Goal: Navigation & Orientation: Go to known website

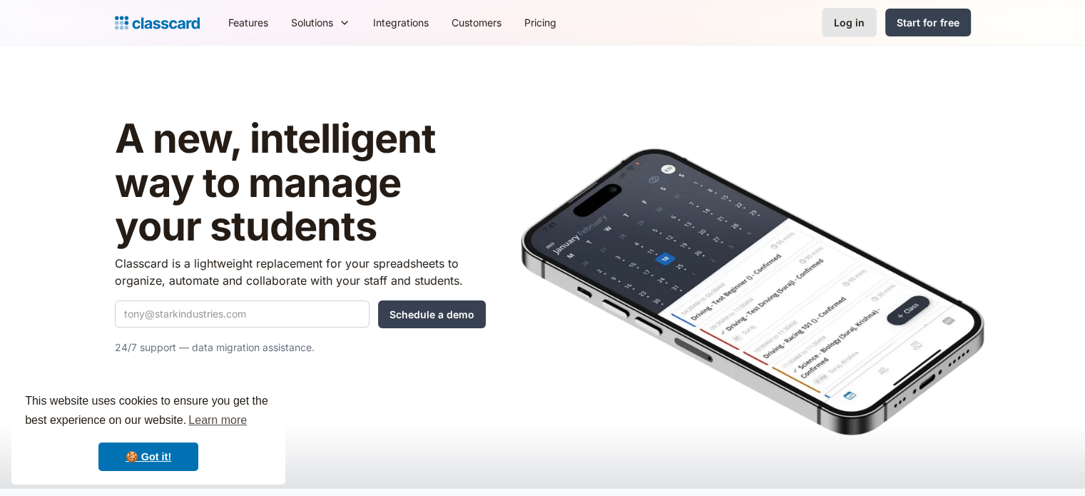
click at [867, 36] on nav "Features Resources Blog The latest industry news, updates and info. Customer st…" at bounding box center [594, 22] width 754 height 32
click at [864, 31] on link "Log in" at bounding box center [849, 22] width 55 height 29
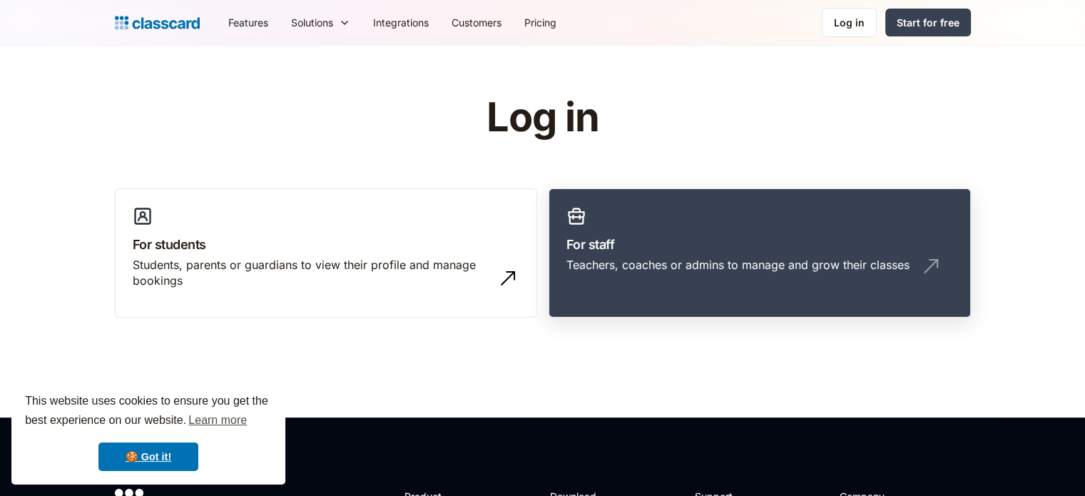
click at [711, 230] on link "For staff Teachers, coaches or admins to manage and grow their classes" at bounding box center [760, 253] width 422 height 130
